Goal: Information Seeking & Learning: Understand process/instructions

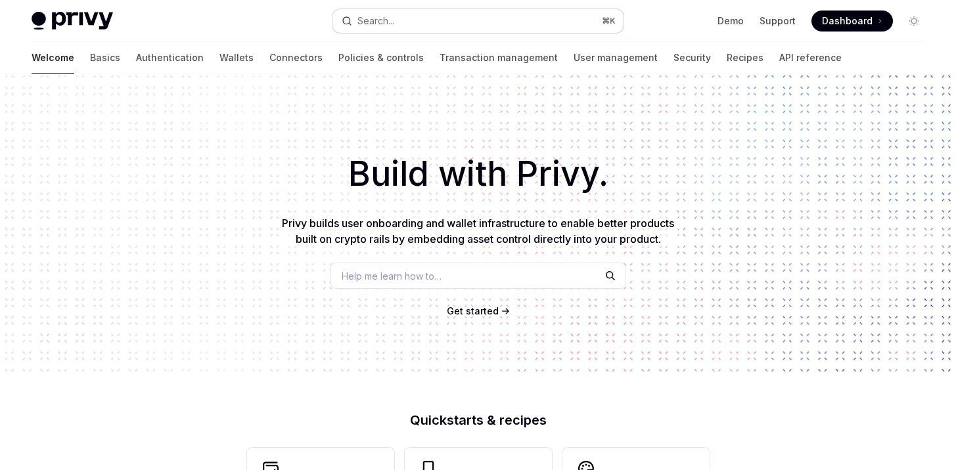
click at [391, 22] on div "Search..." at bounding box center [375, 21] width 37 height 16
type textarea "*"
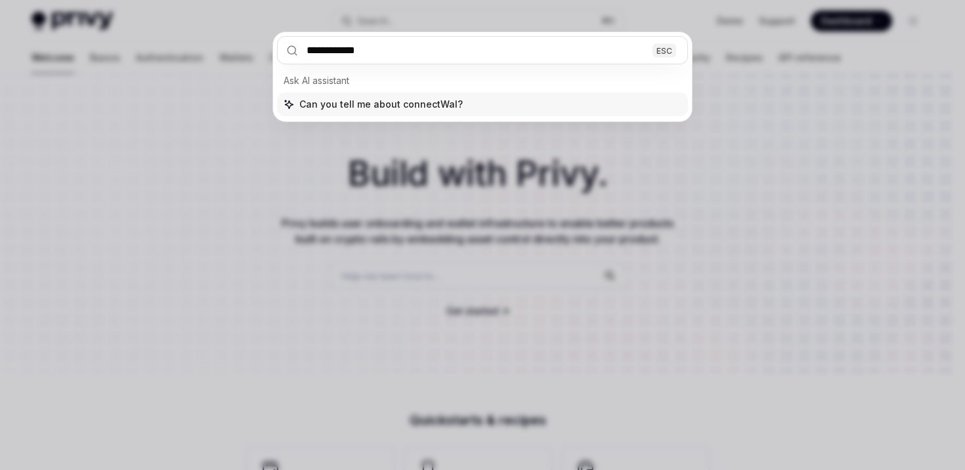
type input "**********"
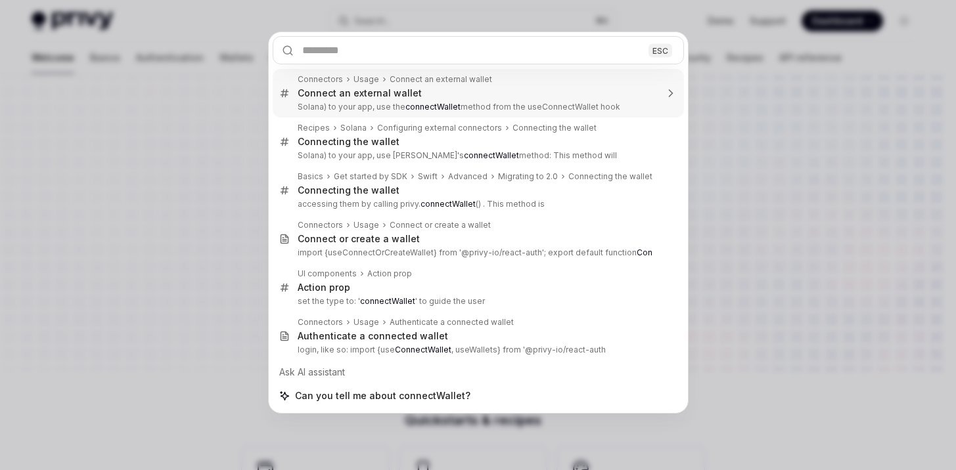
type textarea "*"
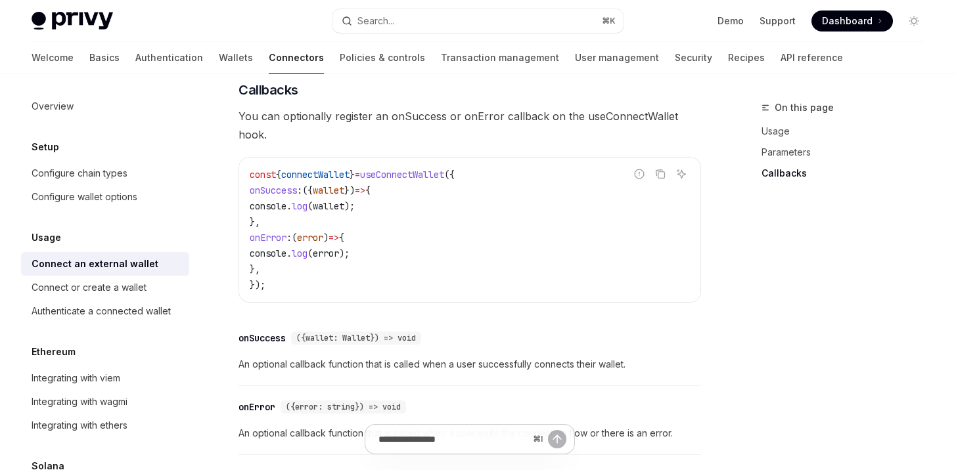
scroll to position [785, 0]
drag, startPoint x: 290, startPoint y: 260, endPoint x: 270, endPoint y: 219, distance: 45.8
click at [270, 219] on code "const { connectWallet } = useConnectWallet ({ onSuccess : ({ wallet }) => { con…" at bounding box center [470, 229] width 440 height 126
click at [271, 231] on span "onError" at bounding box center [268, 237] width 37 height 12
drag, startPoint x: 273, startPoint y: 222, endPoint x: 305, endPoint y: 255, distance: 46.0
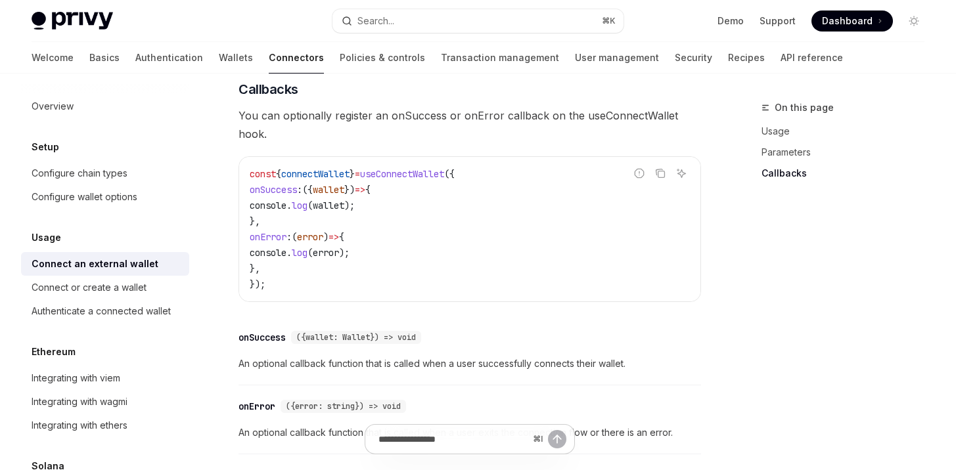
click at [305, 255] on code "const { connectWallet } = useConnectWallet ({ onSuccess : ({ wallet }) => { con…" at bounding box center [470, 229] width 440 height 126
drag, startPoint x: 296, startPoint y: 255, endPoint x: 272, endPoint y: 178, distance: 80.6
click at [272, 178] on code "const { connectWallet } = useConnectWallet ({ onSuccess : ({ wallet }) => { con…" at bounding box center [470, 229] width 440 height 126
copy code "onSuccess : ({ wallet }) => { console . log ( wallet ); }, onError : ( error ) …"
